Goal: Information Seeking & Learning: Learn about a topic

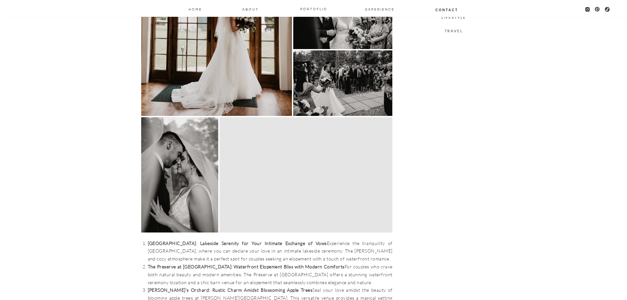
scroll to position [560, 0]
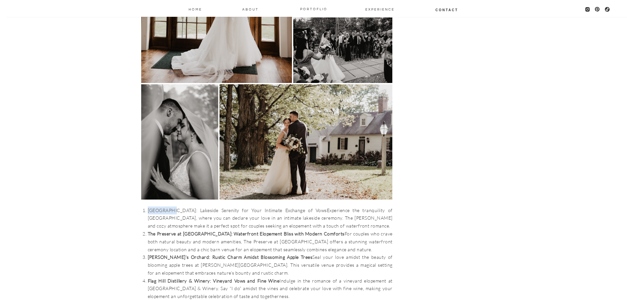
drag, startPoint x: 147, startPoint y: 199, endPoint x: 173, endPoint y: 204, distance: 26.5
click at [173, 206] on li "[GEOGRAPHIC_DATA]: Lakeside Serenity for Your Intimate Exchange of Vows Experie…" at bounding box center [270, 217] width 245 height 23
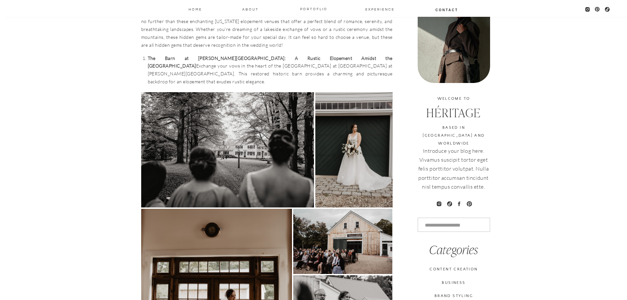
scroll to position [198, 0]
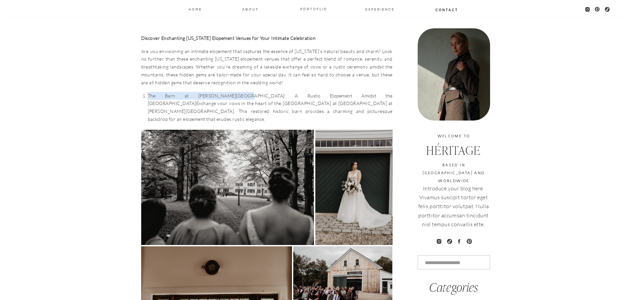
drag, startPoint x: 149, startPoint y: 91, endPoint x: 225, endPoint y: 98, distance: 76.4
copy link "The Barn at [PERSON_NAME][GEOGRAPHIC_DATA]"
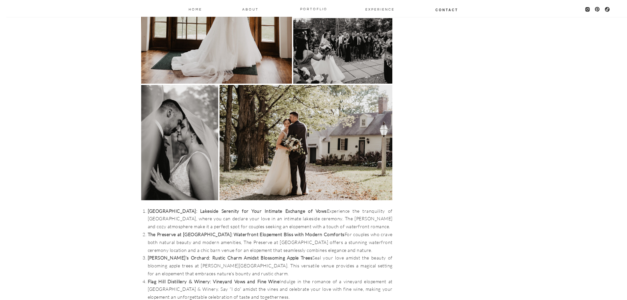
scroll to position [560, 0]
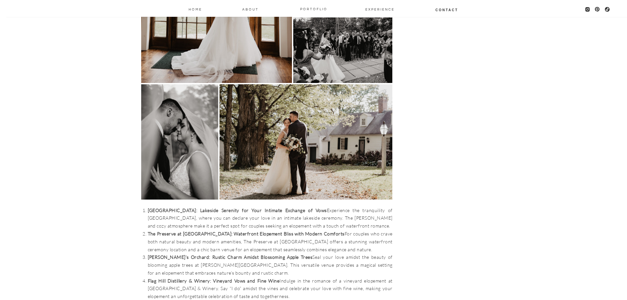
click at [205, 133] on img at bounding box center [179, 141] width 77 height 115
click at [309, 128] on img at bounding box center [306, 141] width 173 height 115
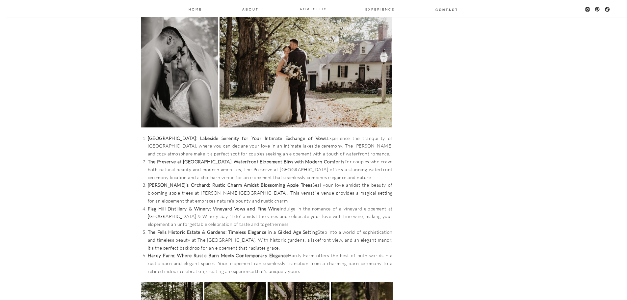
scroll to position [626, 0]
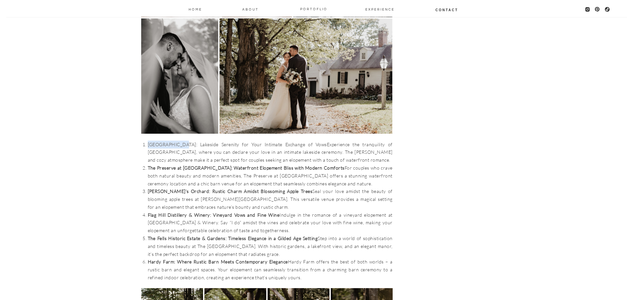
drag, startPoint x: 147, startPoint y: 131, endPoint x: 180, endPoint y: 137, distance: 33.5
copy link "[GEOGRAPHIC_DATA]"
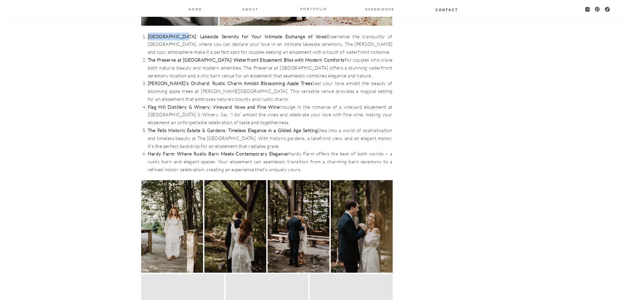
scroll to position [724, 0]
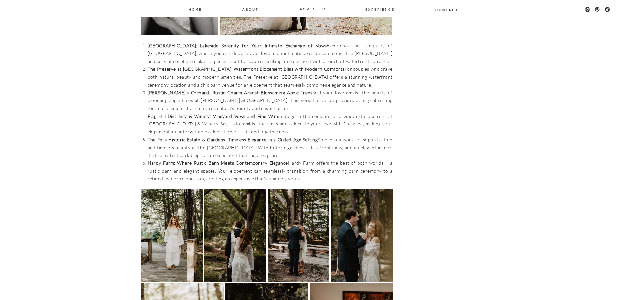
drag, startPoint x: 146, startPoint y: 154, endPoint x: 173, endPoint y: 157, distance: 26.5
click at [173, 159] on li "Hardy Farm: Where Rustic Barn Meets Contemporary Elegance Hardy Farm offers the…" at bounding box center [270, 170] width 245 height 23
copy link "Hardy Farm"
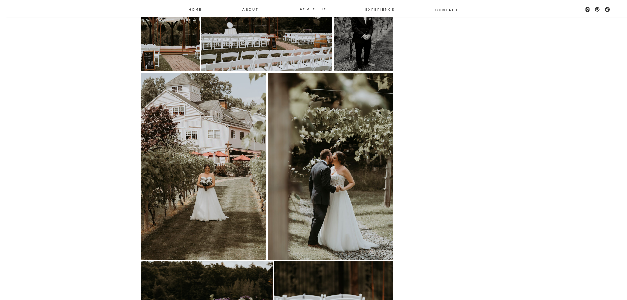
scroll to position [1152, 0]
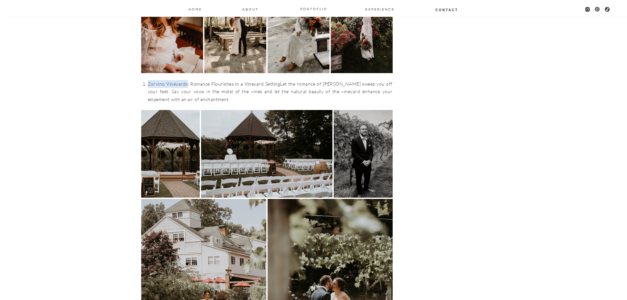
drag, startPoint x: 146, startPoint y: 71, endPoint x: 187, endPoint y: 77, distance: 41.0
click at [187, 77] on div "Discover Enchanting [US_STATE] Elopement Venues for Your Intimate Celebration A…" at bounding box center [267, 152] width 252 height 2162
copy link "Zorvino Vineyards"
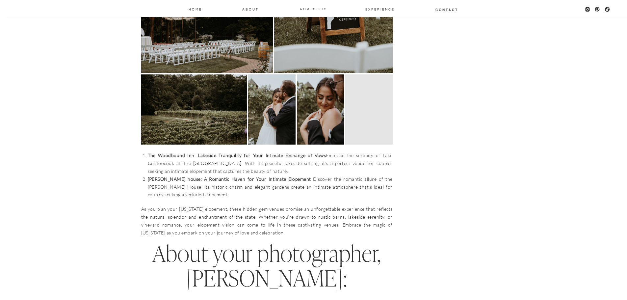
scroll to position [1646, 0]
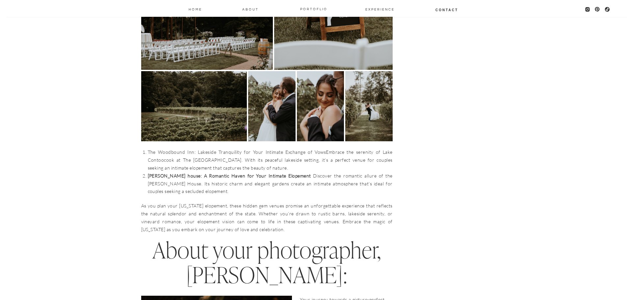
click at [216, 149] on link "The Woodbound Inn: Lakeside Tranquility for Your Intimate Exchange of Vows" at bounding box center [237, 152] width 178 height 6
click at [230, 173] on strong "[PERSON_NAME] house: A Romantic Haven for Your Intimate Elopement" at bounding box center [229, 176] width 163 height 6
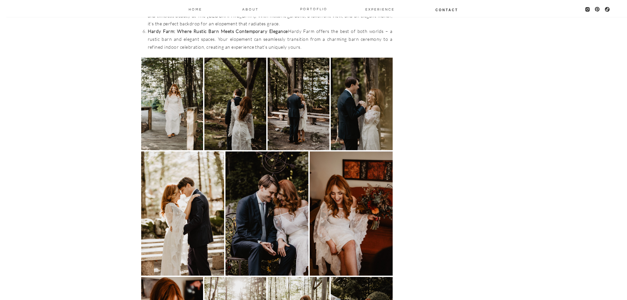
scroll to position [724, 0]
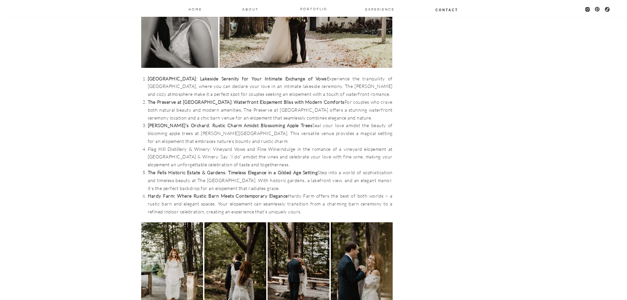
click at [236, 146] on strong "Flag Hill Distillery & Winery: Vineyard Vows and Fine Wine" at bounding box center [214, 149] width 132 height 6
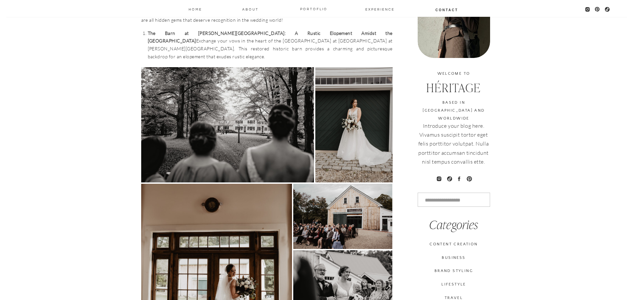
scroll to position [263, 0]
